Goal: Task Accomplishment & Management: Manage account settings

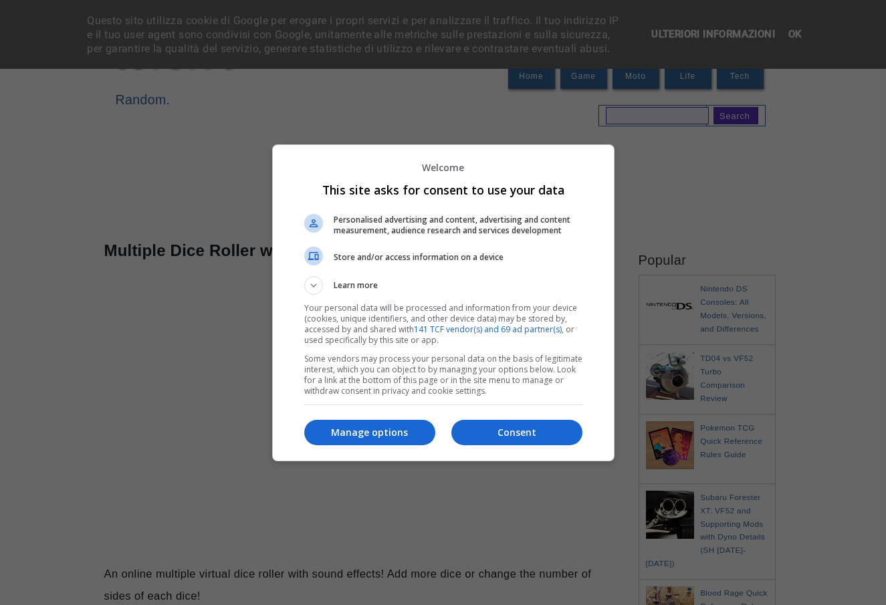
drag, startPoint x: 359, startPoint y: 431, endPoint x: 363, endPoint y: 425, distance: 7.2
click at [359, 431] on p "Manage options" at bounding box center [369, 432] width 131 height 13
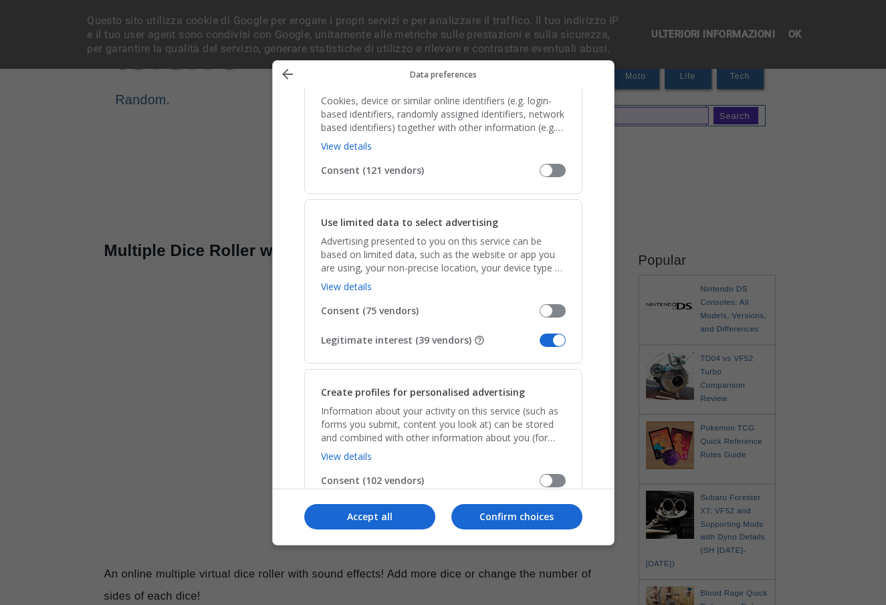
scroll to position [180, 0]
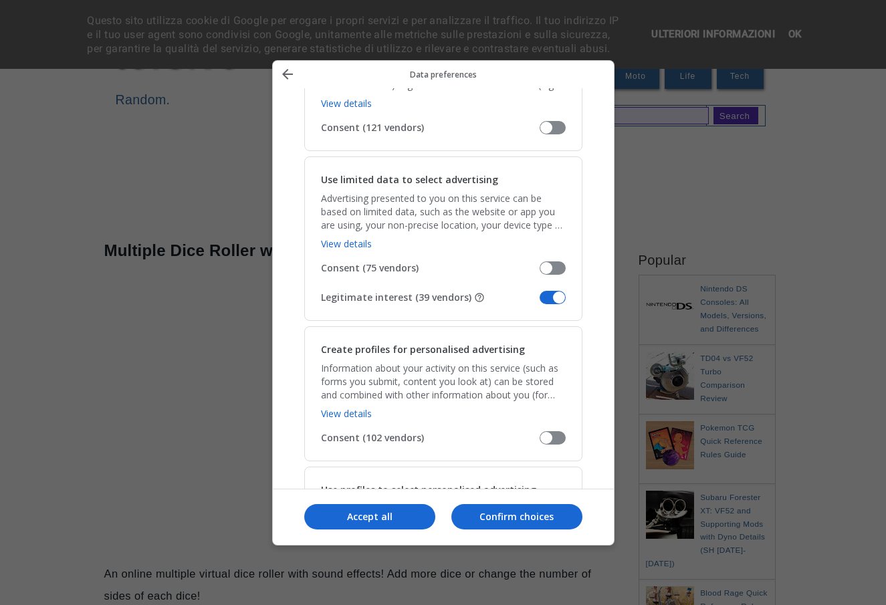
click at [553, 289] on div "Use limited data to select advertising Advertising presented to you on this ser…" at bounding box center [443, 239] width 278 height 165
click at [552, 293] on span "Manage your data" at bounding box center [553, 297] width 26 height 13
click at [540, 302] on input "Legitimate interest (39 vendors)" at bounding box center [540, 302] width 0 height 0
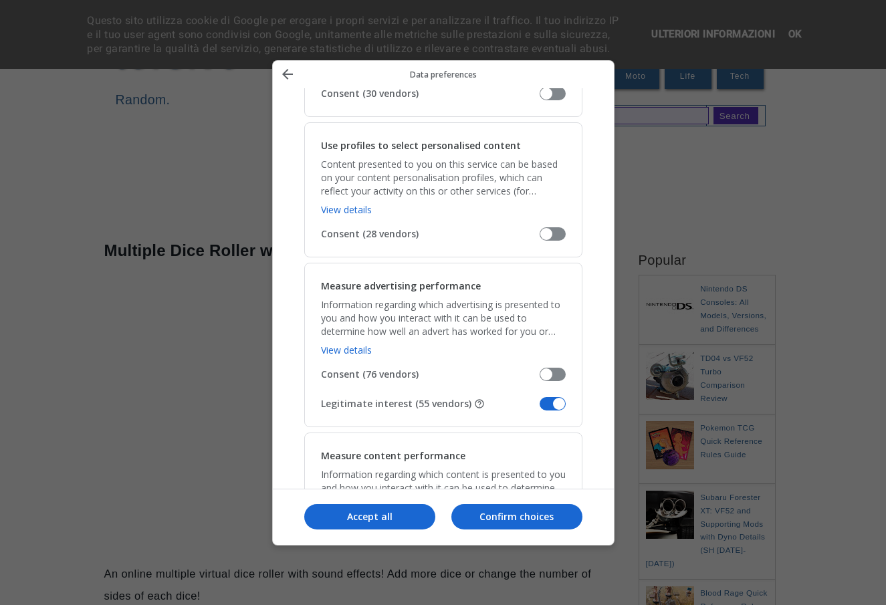
scroll to position [851, 0]
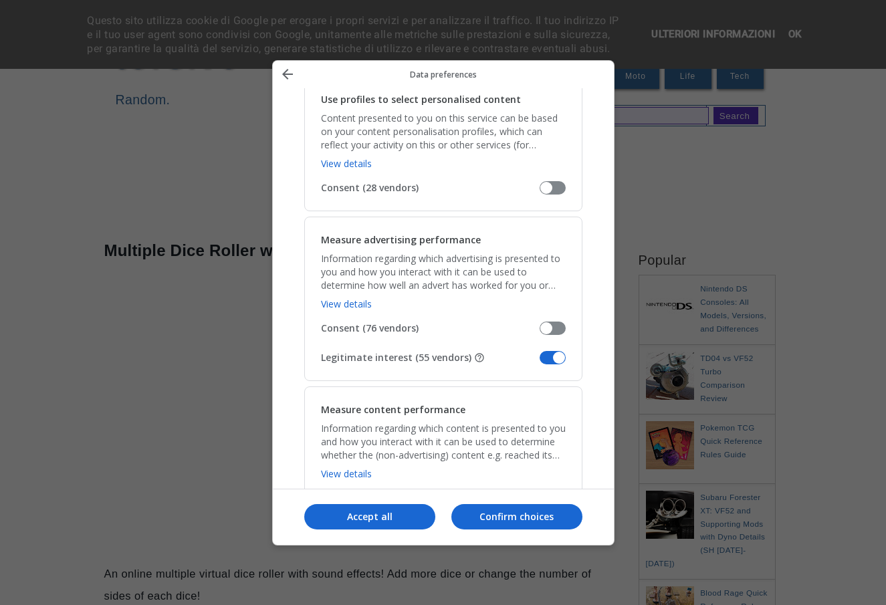
click at [546, 354] on span "Manage your data" at bounding box center [553, 357] width 26 height 13
click at [540, 362] on input "Legitimate interest (55 vendors)" at bounding box center [540, 362] width 0 height 0
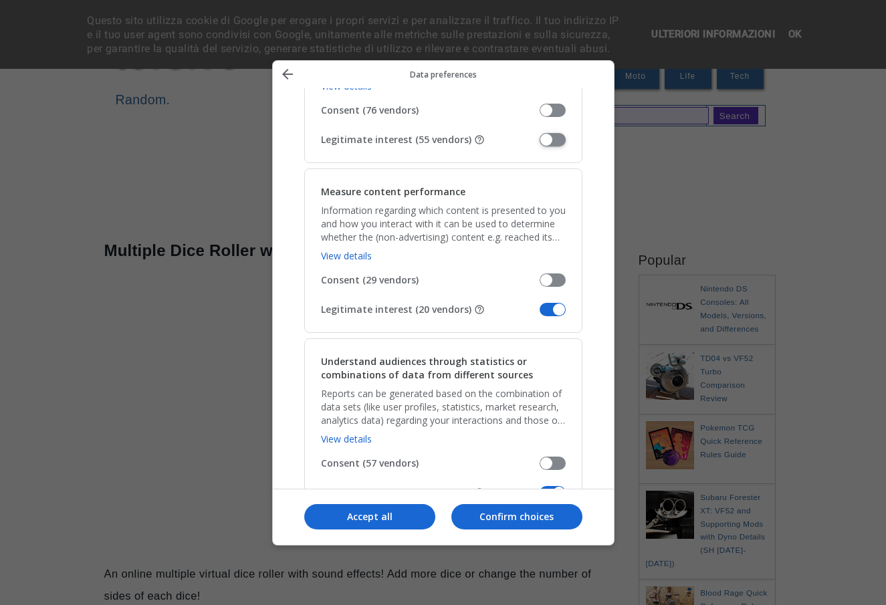
scroll to position [1071, 0]
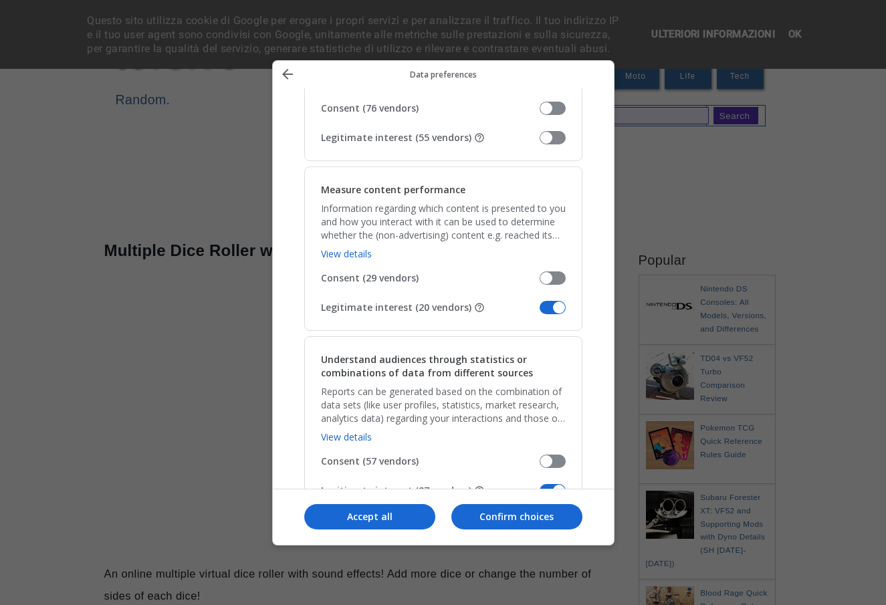
click at [548, 305] on span "Manage your data" at bounding box center [553, 307] width 26 height 13
click at [540, 312] on input "Legitimate interest (20 vendors)" at bounding box center [540, 312] width 0 height 0
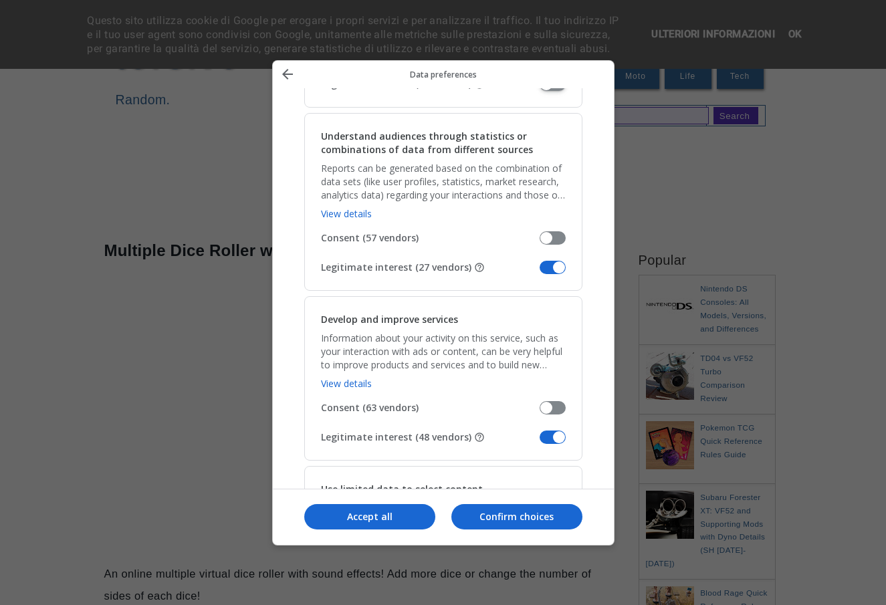
scroll to position [1315, 0]
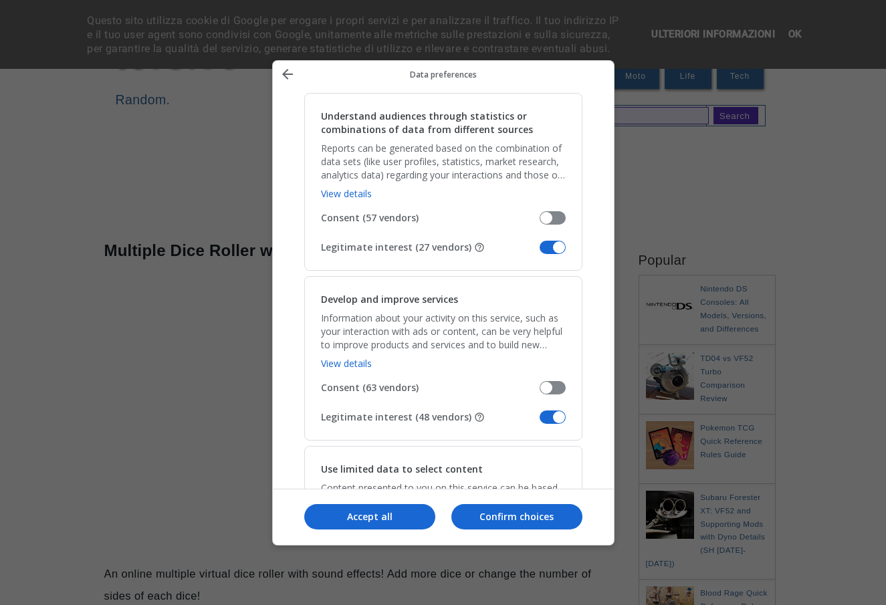
click at [548, 249] on span "Manage your data" at bounding box center [553, 247] width 26 height 13
click at [540, 252] on input "Legitimate interest (27 vendors)" at bounding box center [540, 252] width 0 height 0
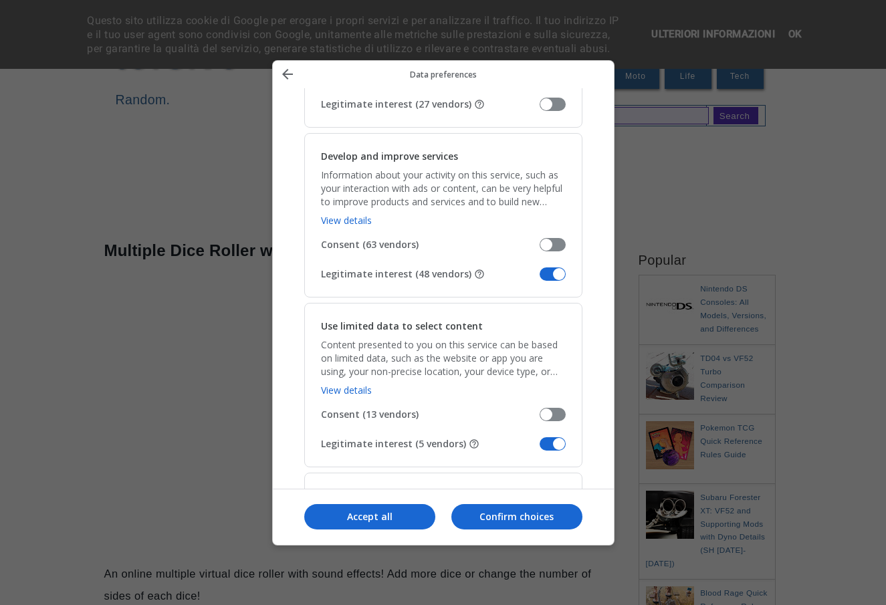
click at [548, 268] on span "Manage your data" at bounding box center [553, 274] width 26 height 13
click at [540, 279] on input "Legitimate interest (48 vendors)" at bounding box center [540, 279] width 0 height 0
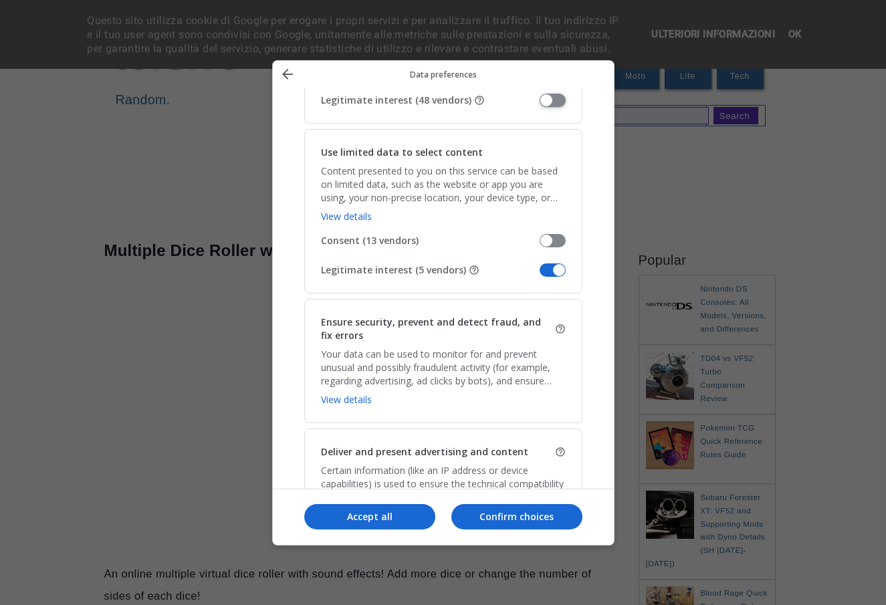
scroll to position [1657, 0]
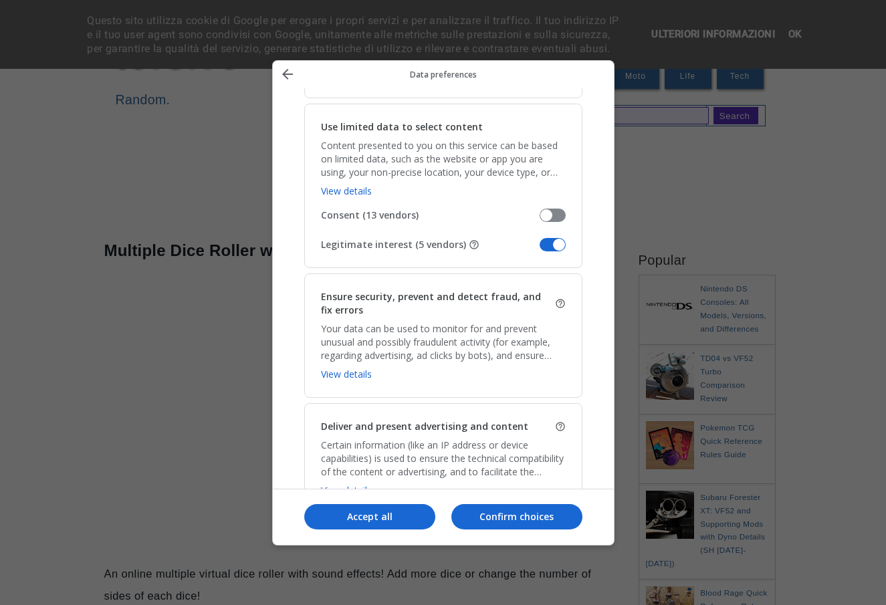
click at [549, 245] on span "Manage your data" at bounding box center [553, 244] width 26 height 13
click at [540, 249] on input "Legitimate interest (5 vendors)" at bounding box center [540, 249] width 0 height 0
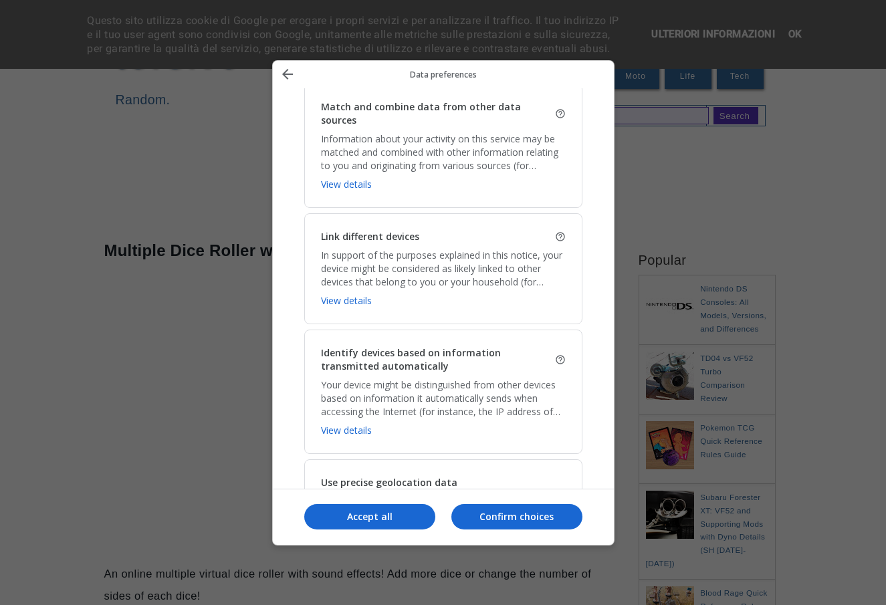
scroll to position [2216, 0]
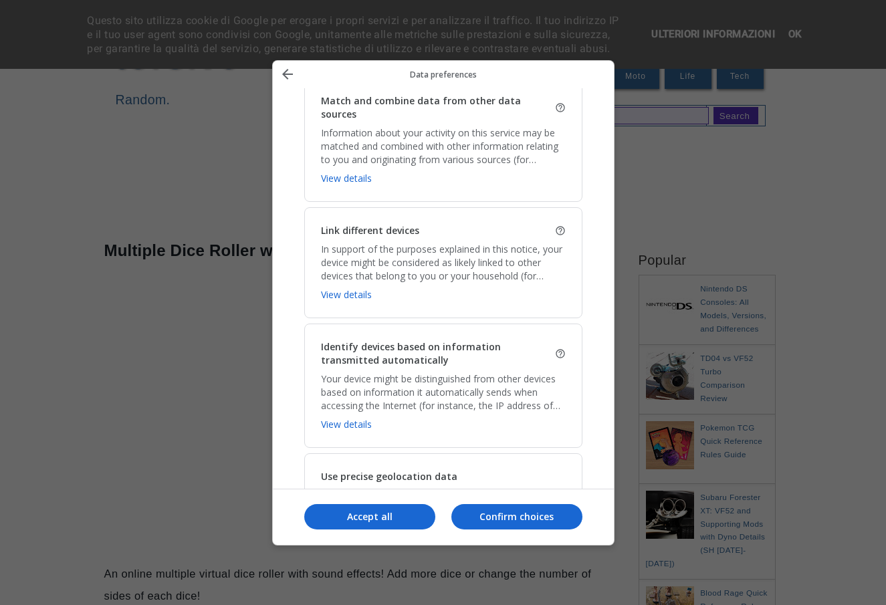
click at [488, 512] on p "Confirm choices" at bounding box center [516, 516] width 131 height 13
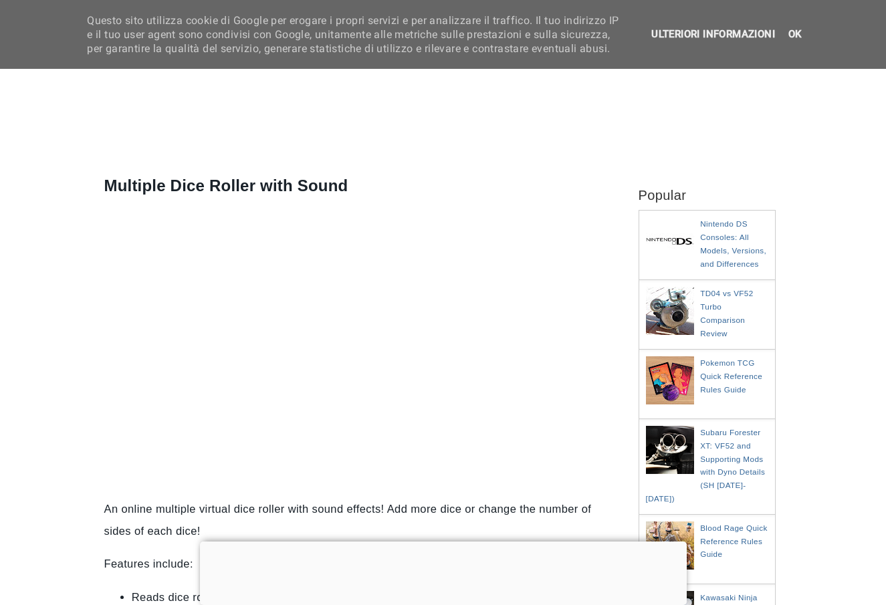
scroll to position [0, 0]
